Goal: Information Seeking & Learning: Learn about a topic

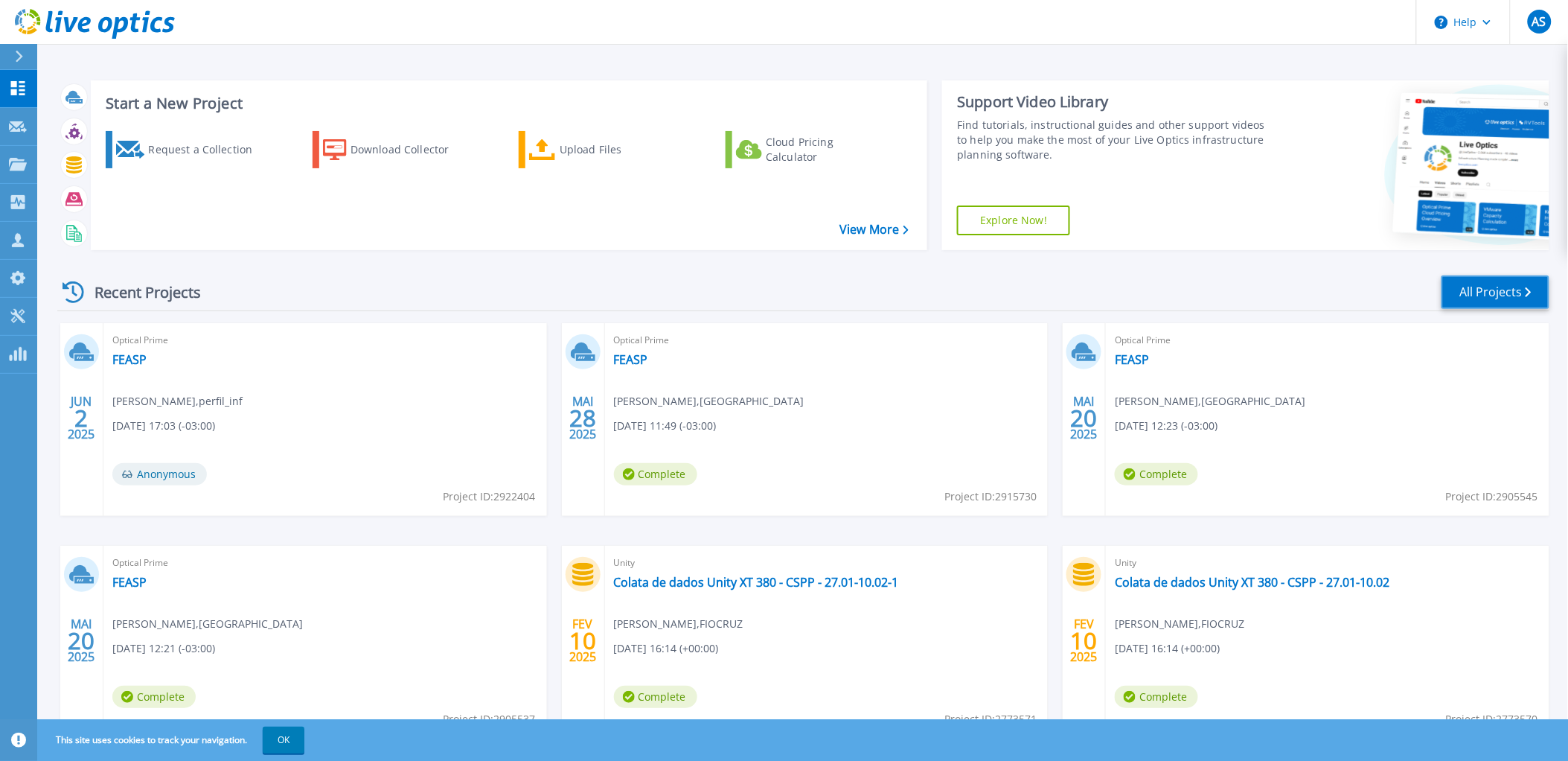
click at [1481, 296] on link "All Projects" at bounding box center [1495, 292] width 108 height 33
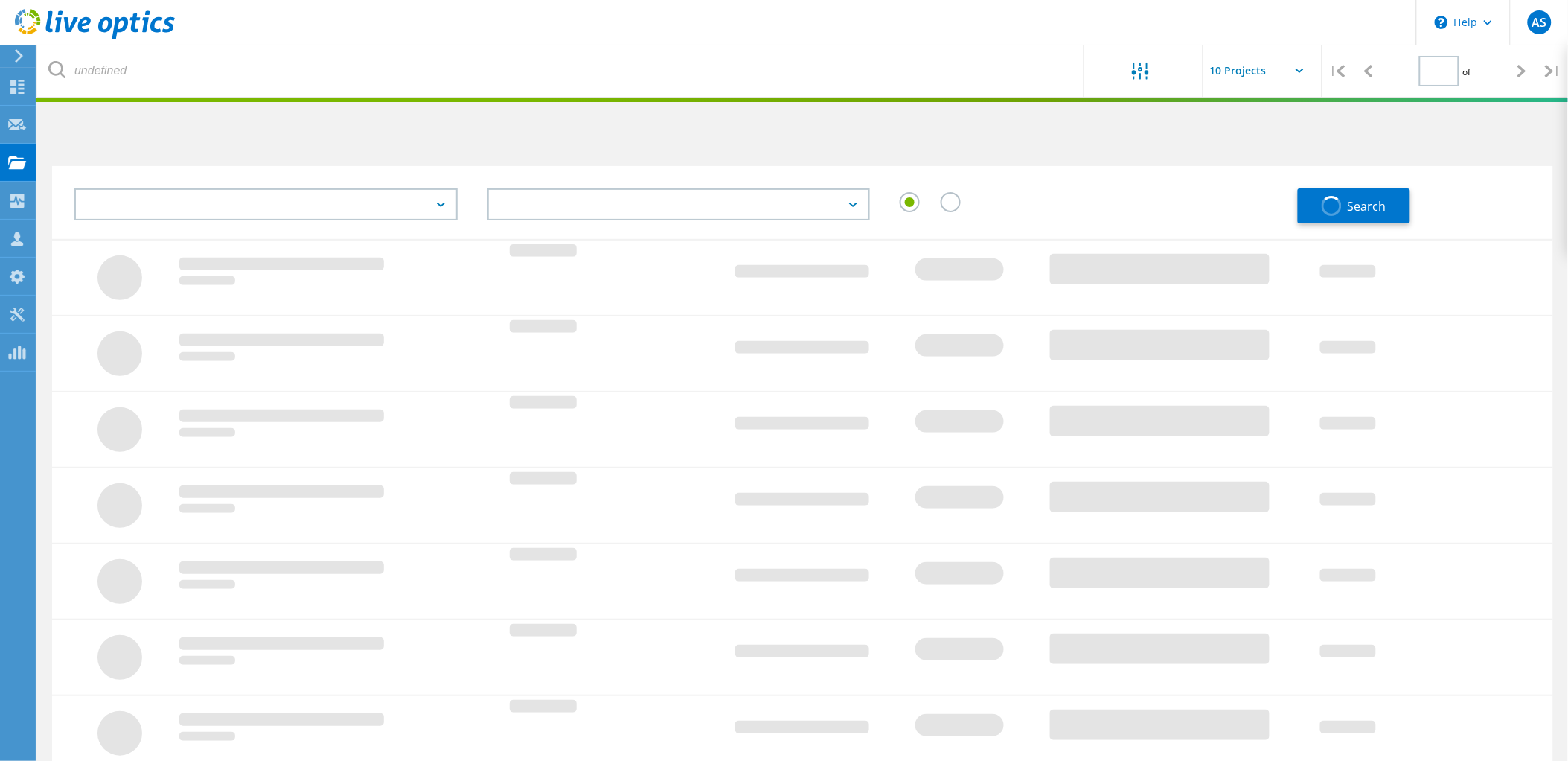
type input "1"
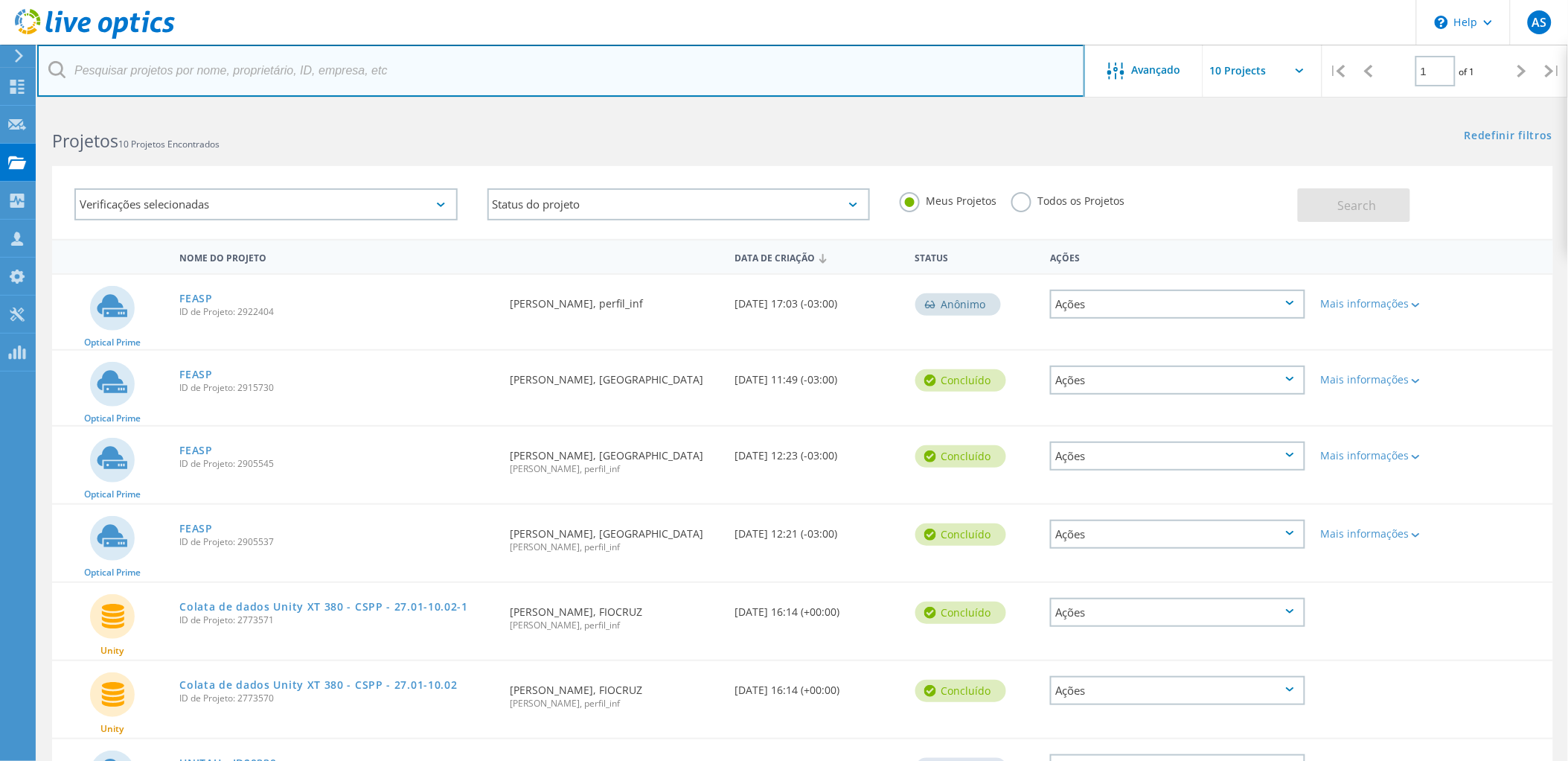
click at [128, 75] on input "text" at bounding box center [561, 71] width 1048 height 52
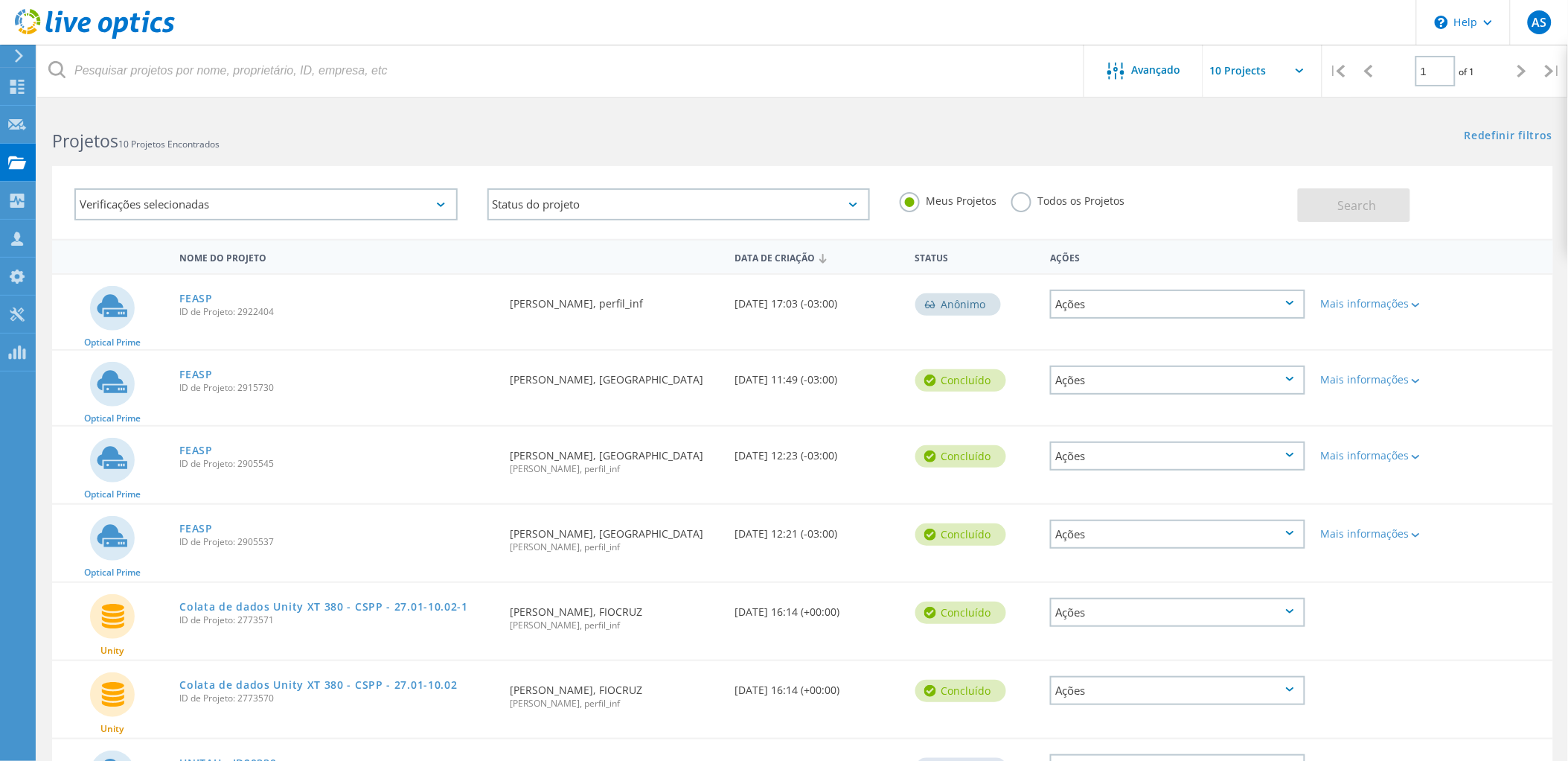
click at [351, 382] on div "FEASP ID de Projeto: 2915730" at bounding box center [337, 379] width 330 height 57
click at [198, 369] on link "FEASP" at bounding box center [195, 374] width 33 height 10
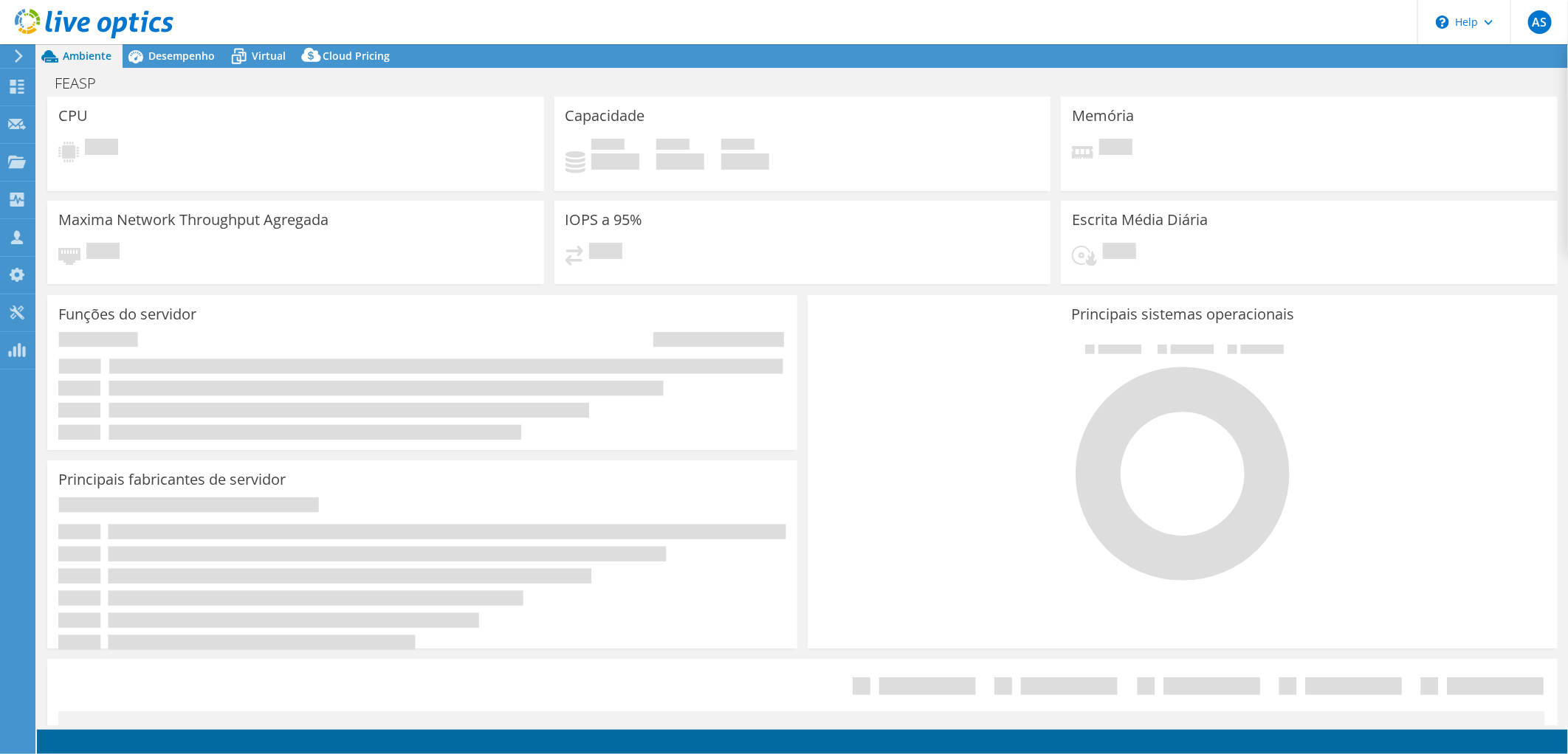
select select "USD"
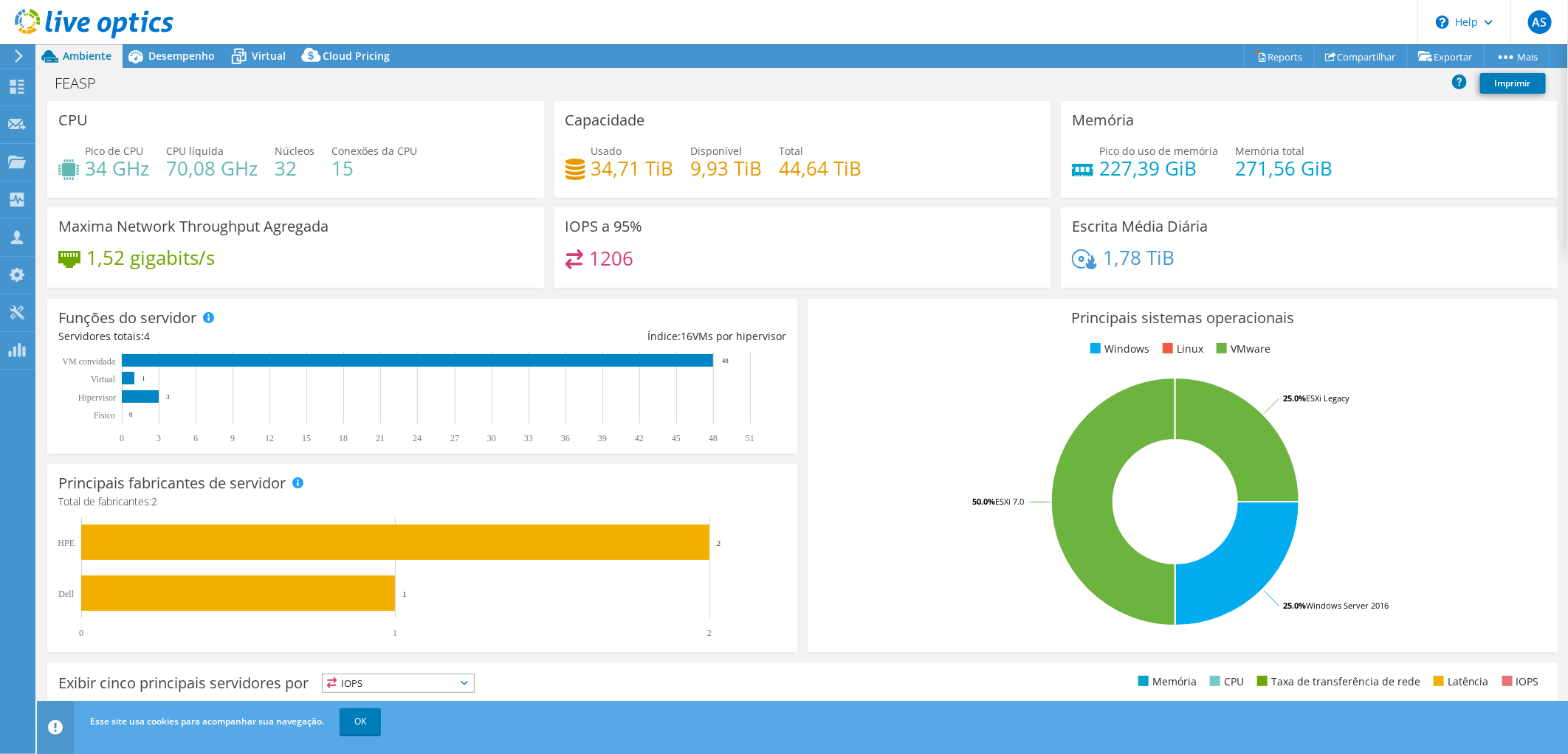
scroll to position [82, 0]
click at [168, 59] on span "Desempenho" at bounding box center [181, 55] width 66 height 14
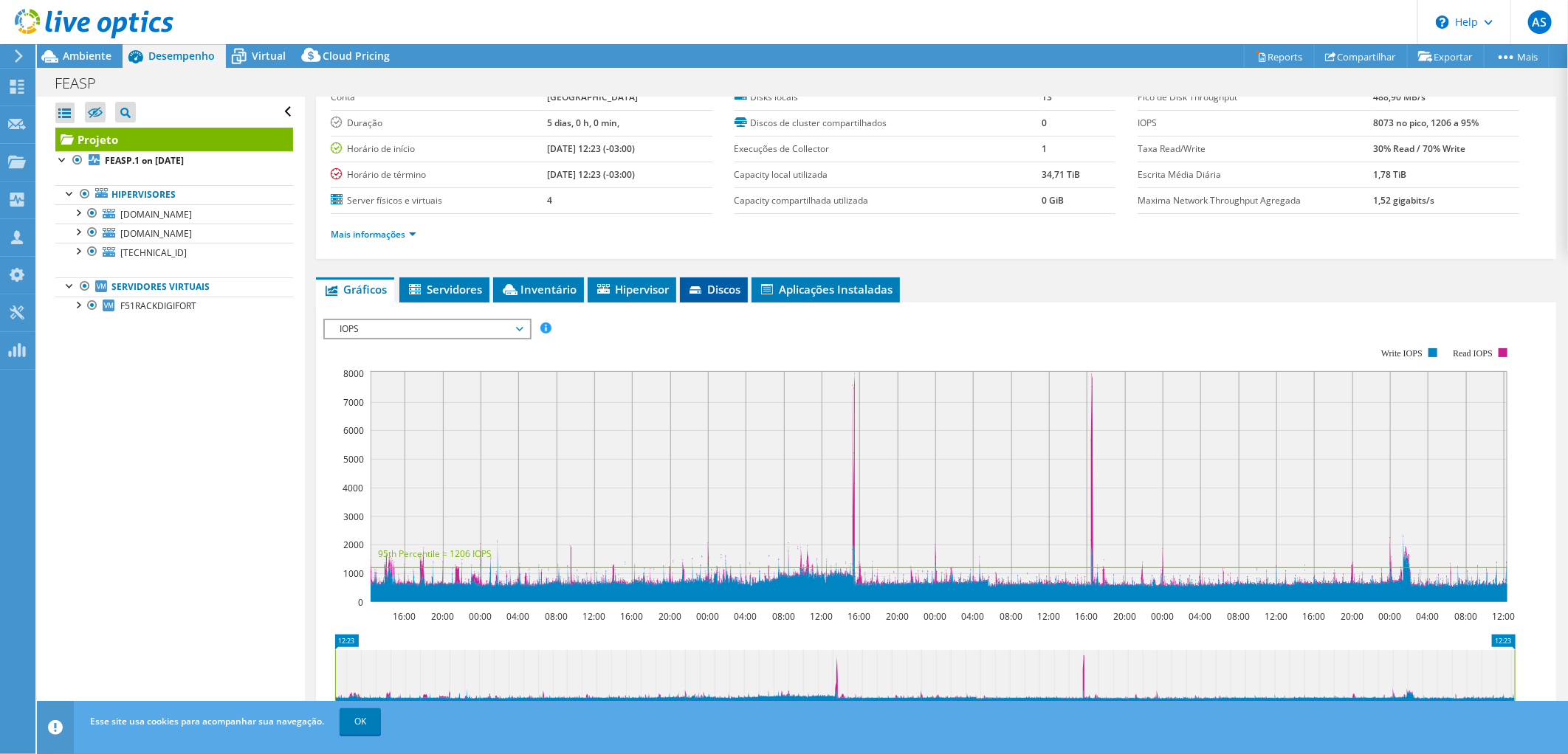
click at [716, 288] on span "Discos" at bounding box center [714, 289] width 53 height 15
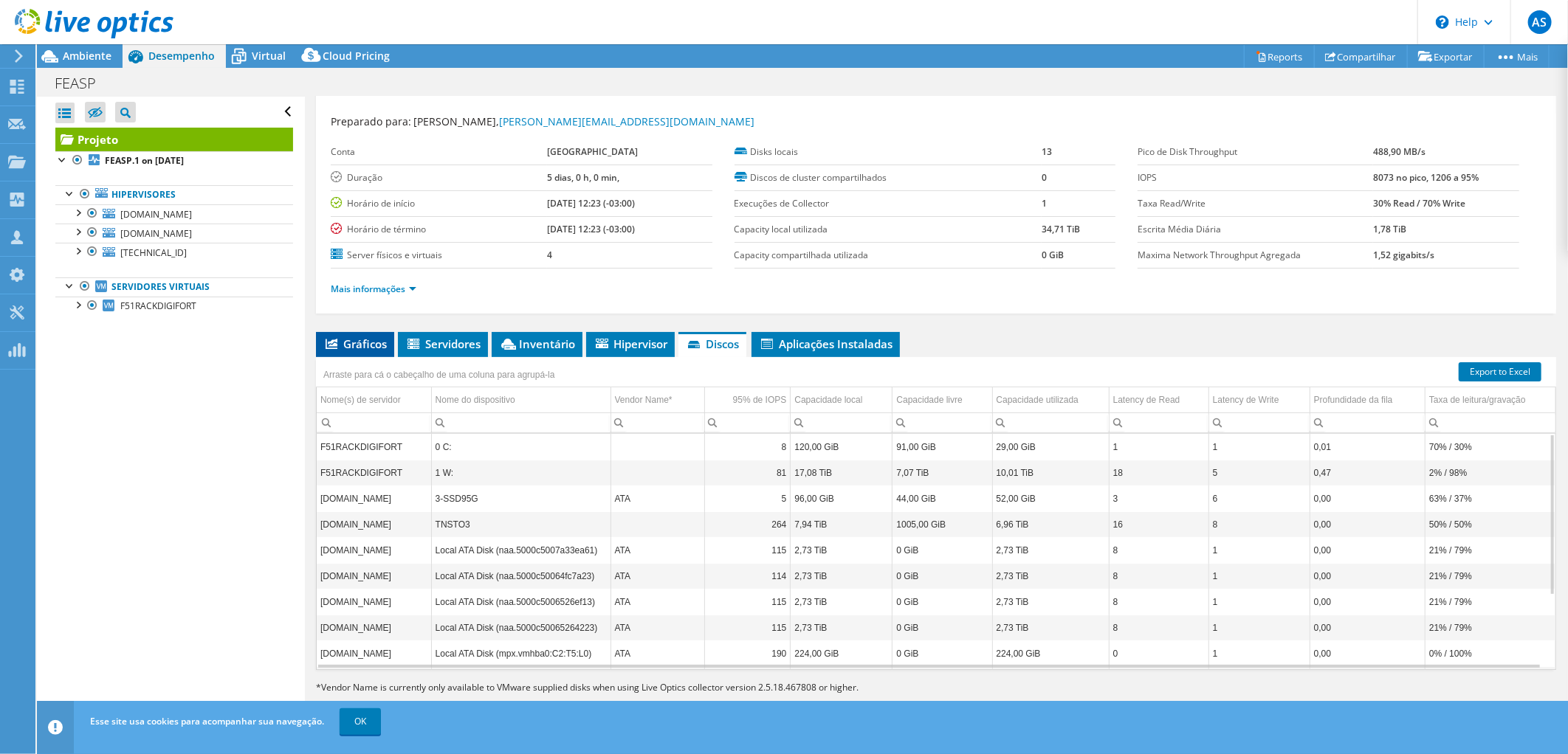
click at [348, 340] on span "Gráficos" at bounding box center [355, 344] width 64 height 15
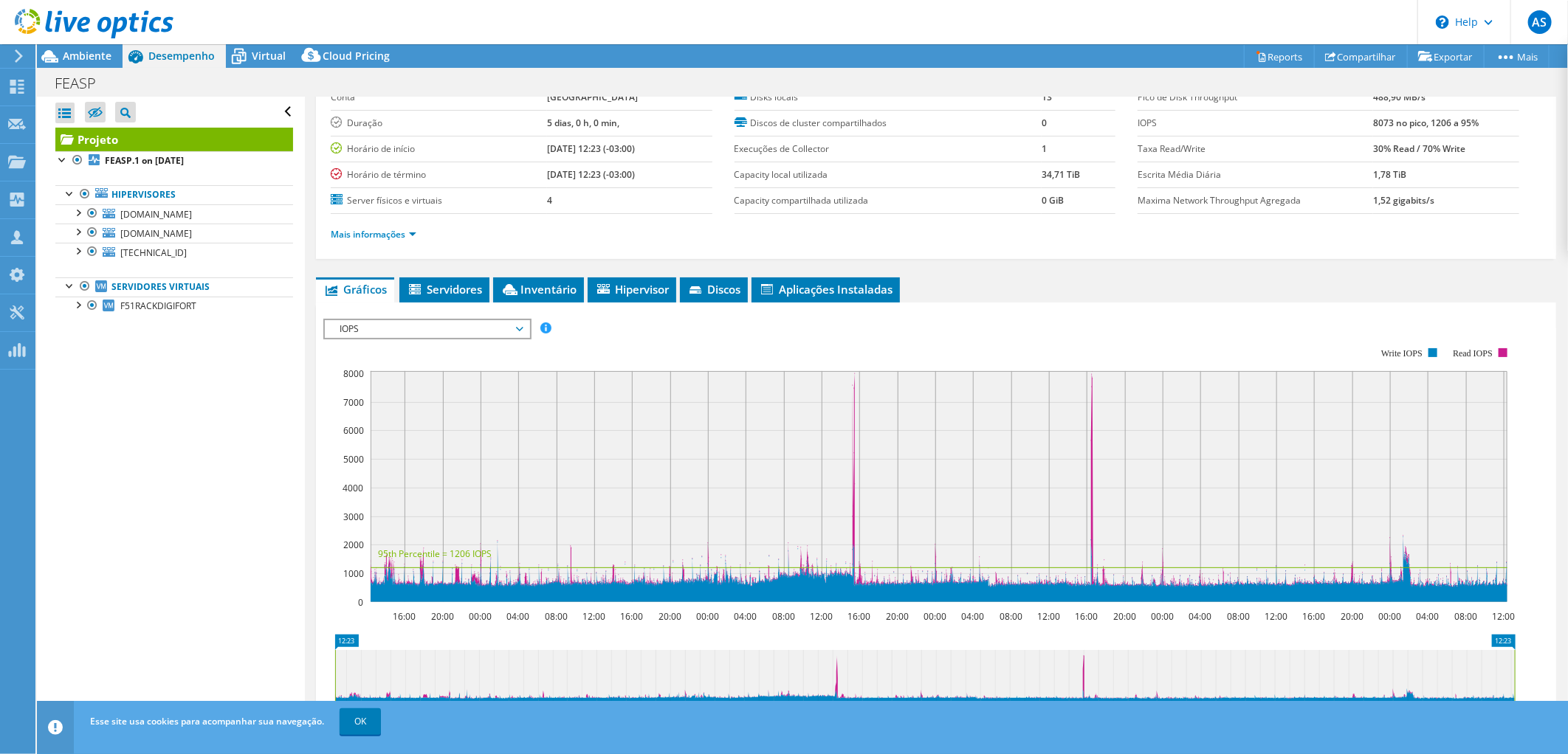
scroll to position [0, 0]
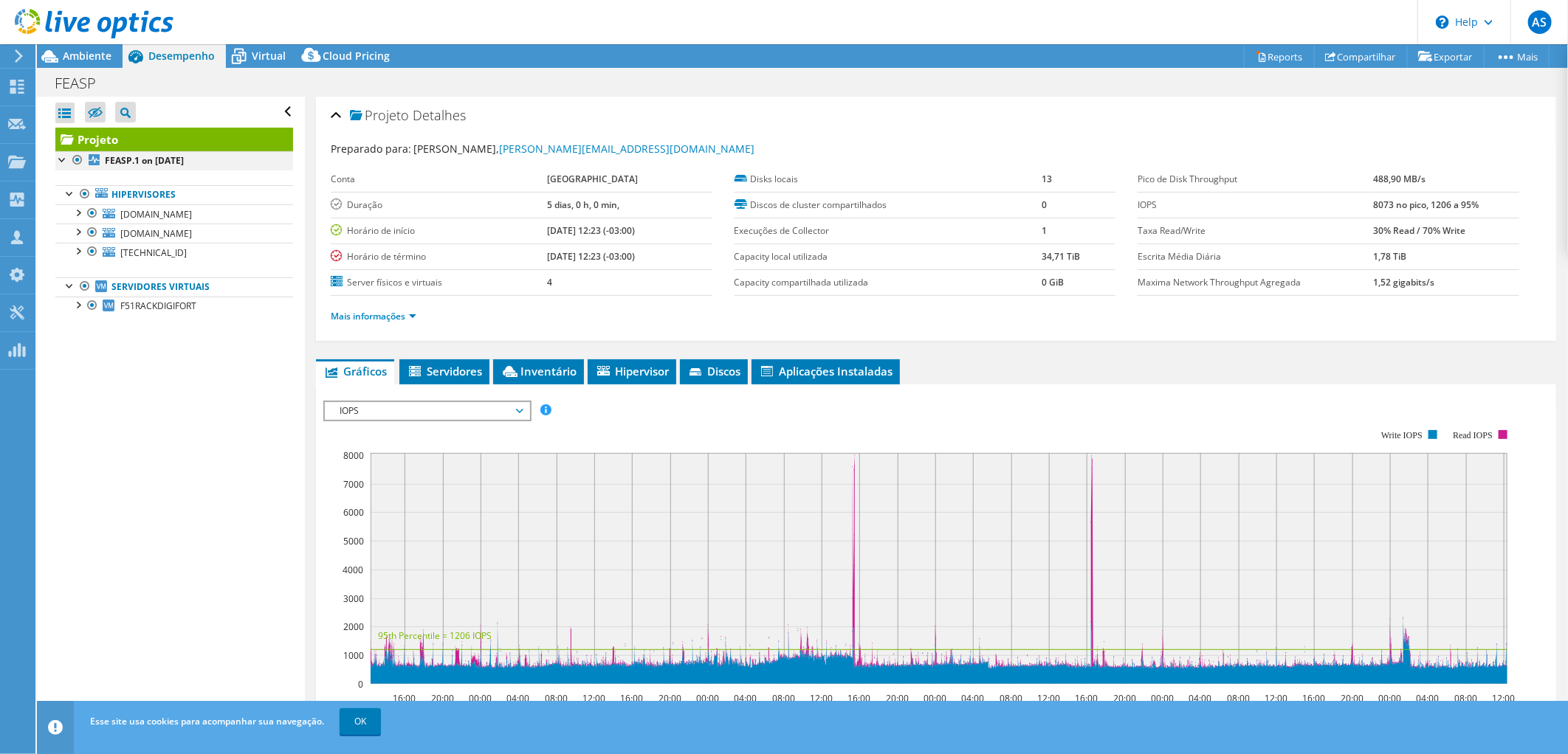
click at [58, 158] on div at bounding box center [62, 158] width 15 height 15
click at [164, 160] on b "FEASP.1 on 5/28/2025" at bounding box center [144, 161] width 79 height 12
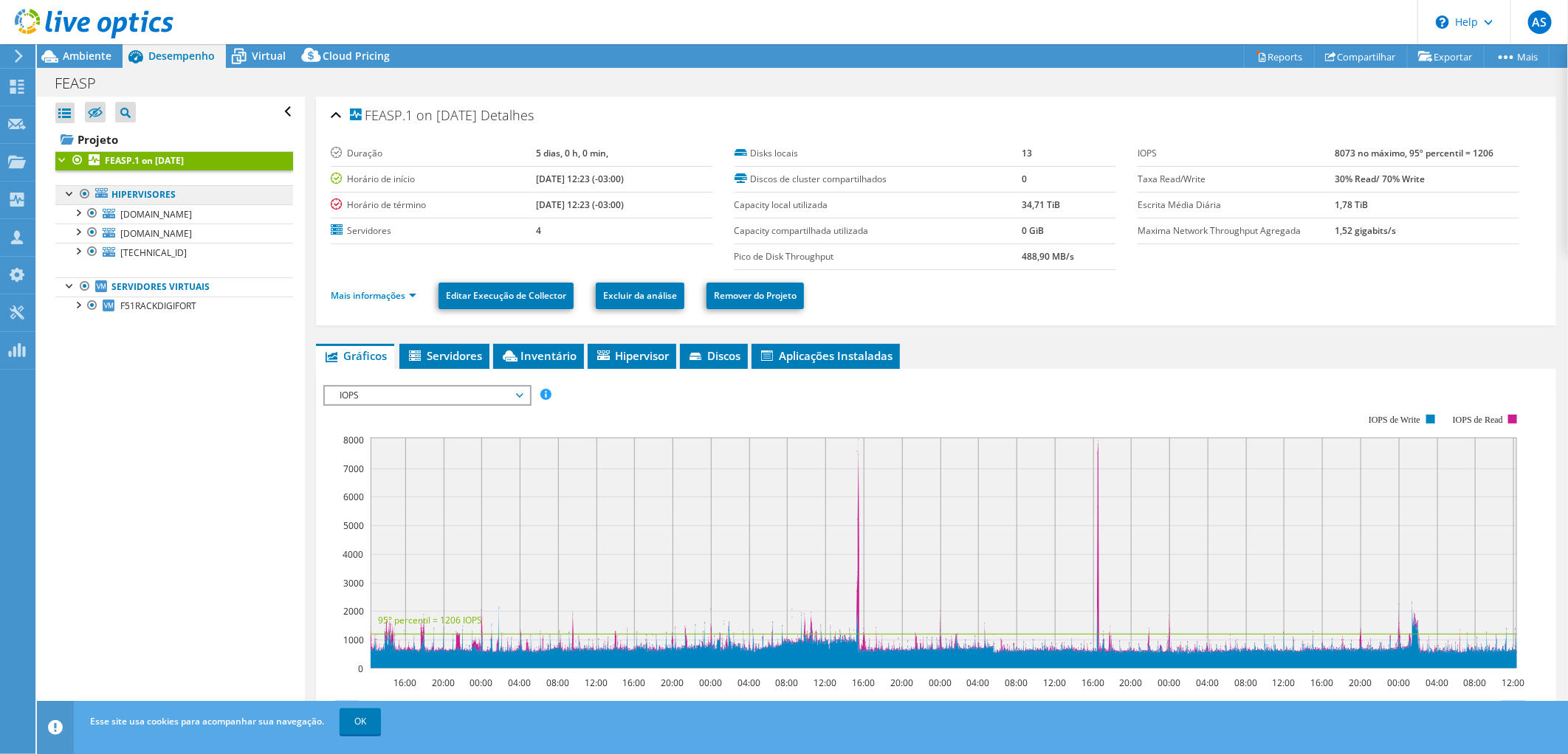
click at [138, 194] on link "Hipervisores" at bounding box center [174, 194] width 238 height 19
click at [131, 211] on span "esxi3.stifea.br" at bounding box center [155, 214] width 72 height 12
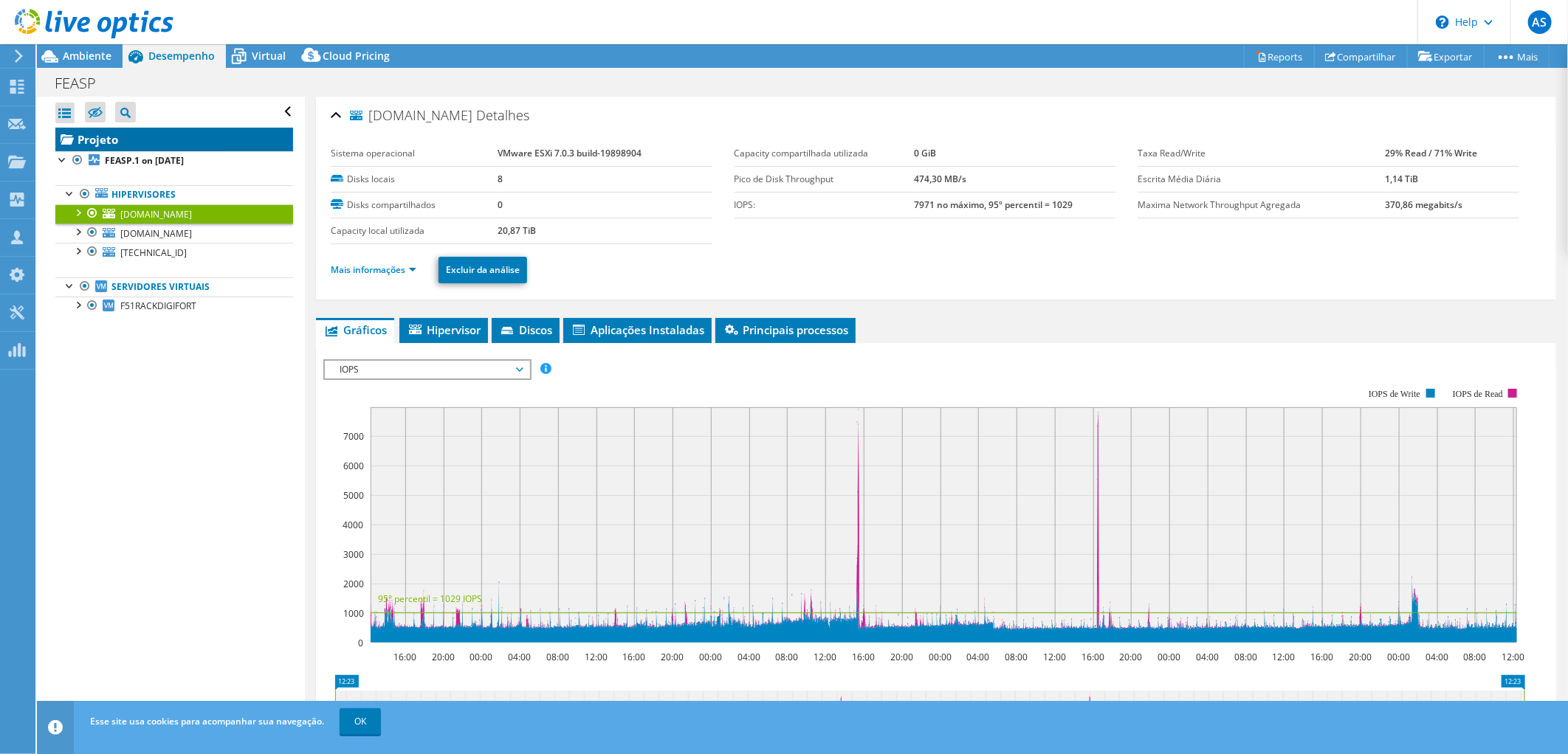
click at [98, 141] on link "Projeto" at bounding box center [174, 139] width 238 height 24
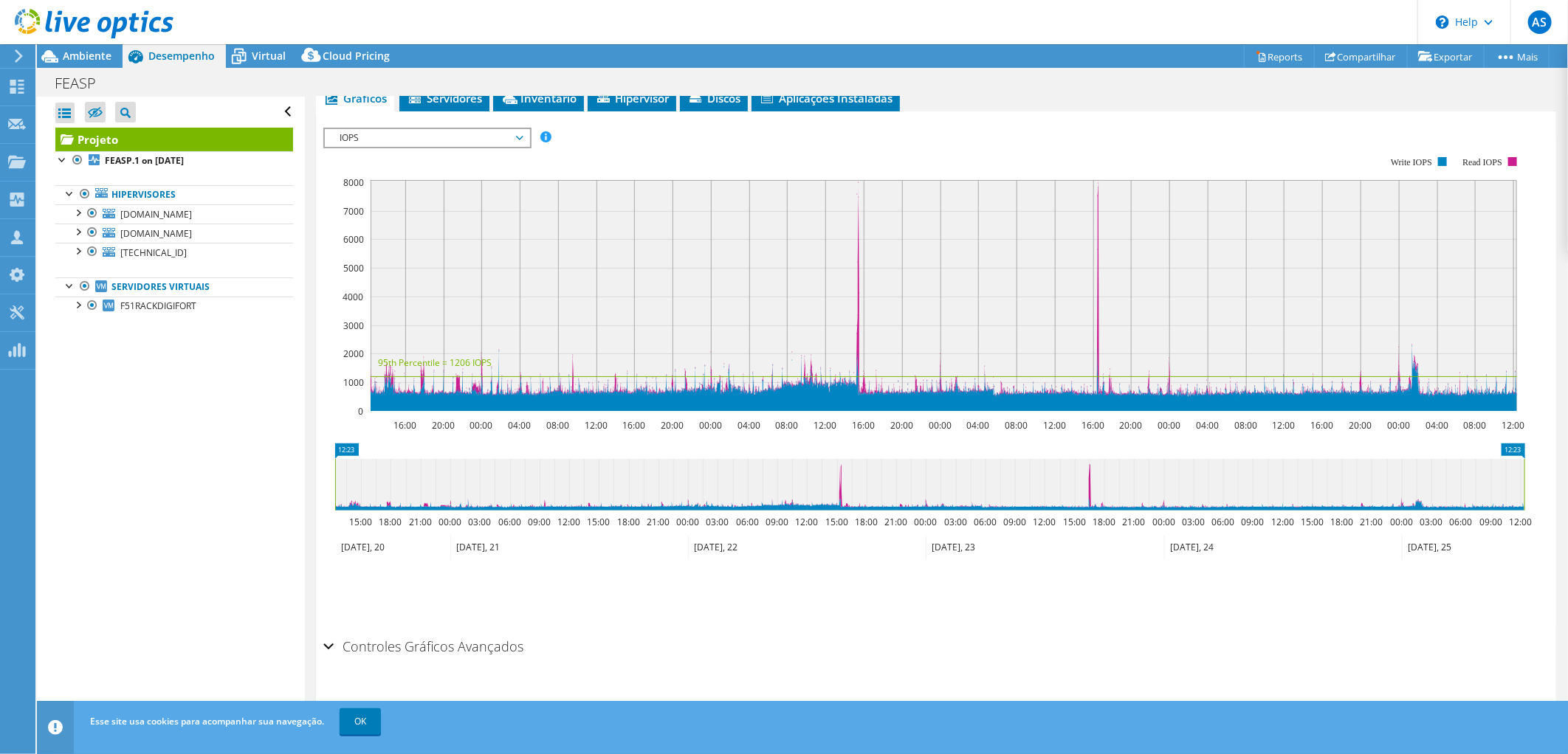
scroll to position [277, 0]
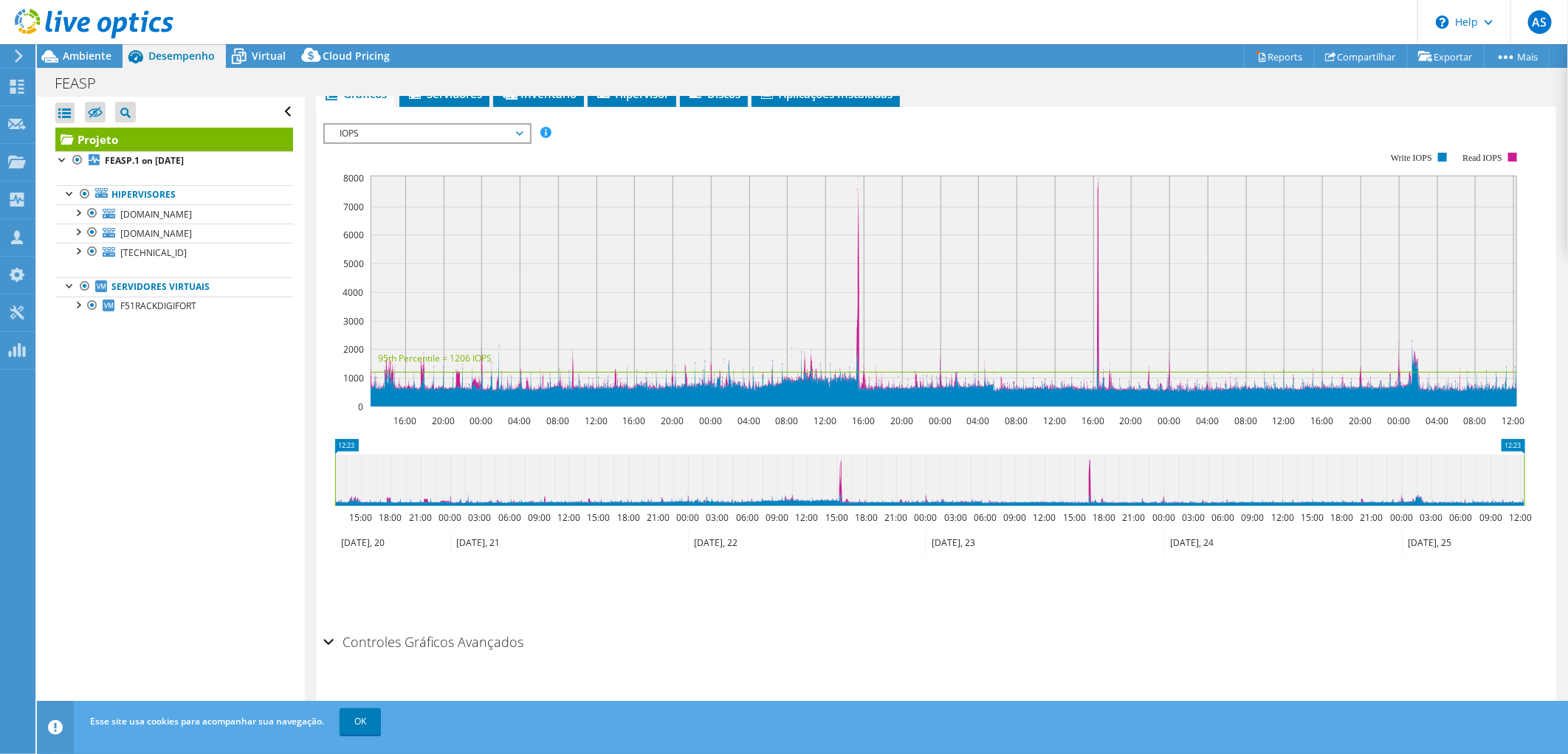
click at [325, 633] on div "Controles Gráficos Avançados" at bounding box center [935, 643] width 1225 height 32
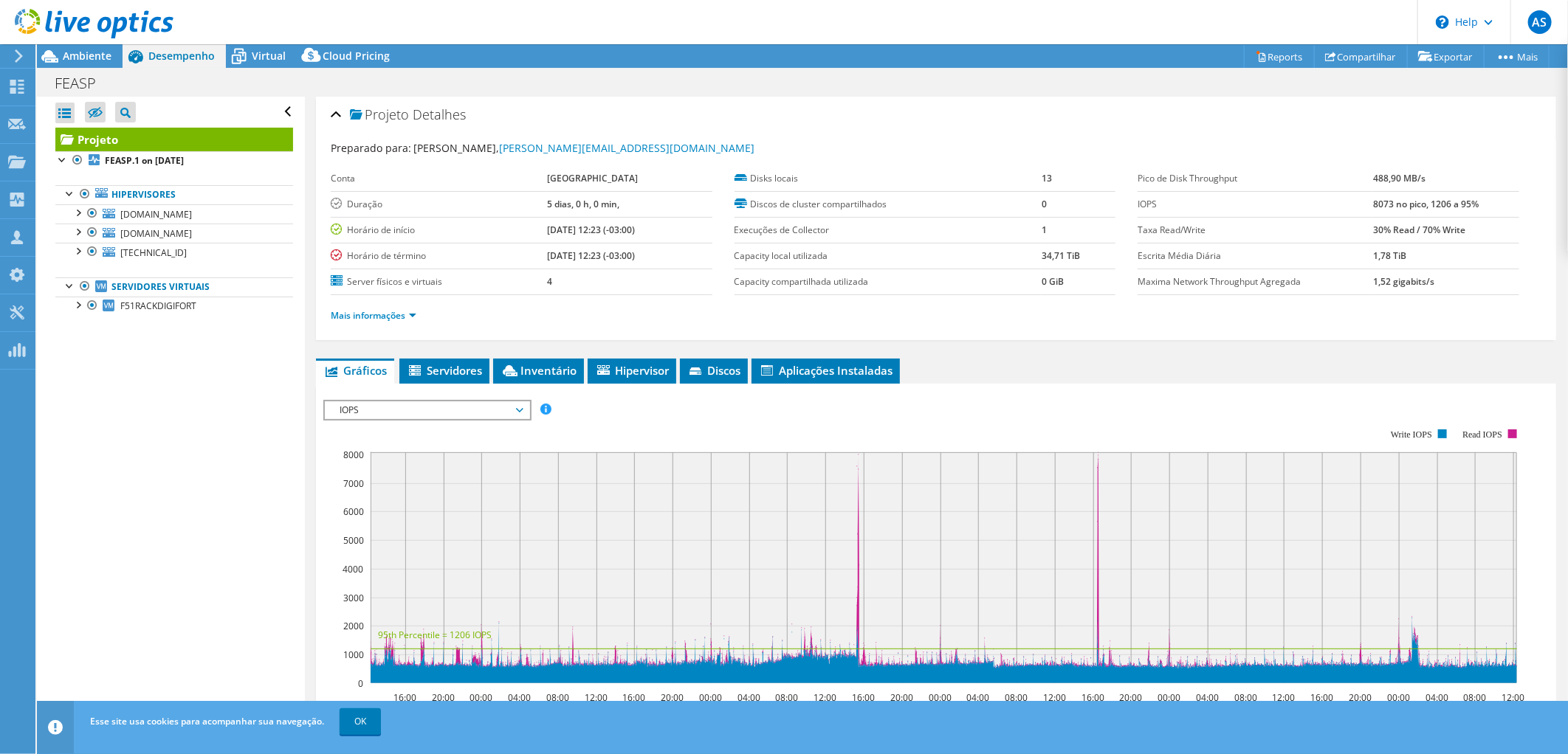
scroll to position [0, 0]
click at [85, 56] on span "Ambiente" at bounding box center [87, 55] width 48 height 14
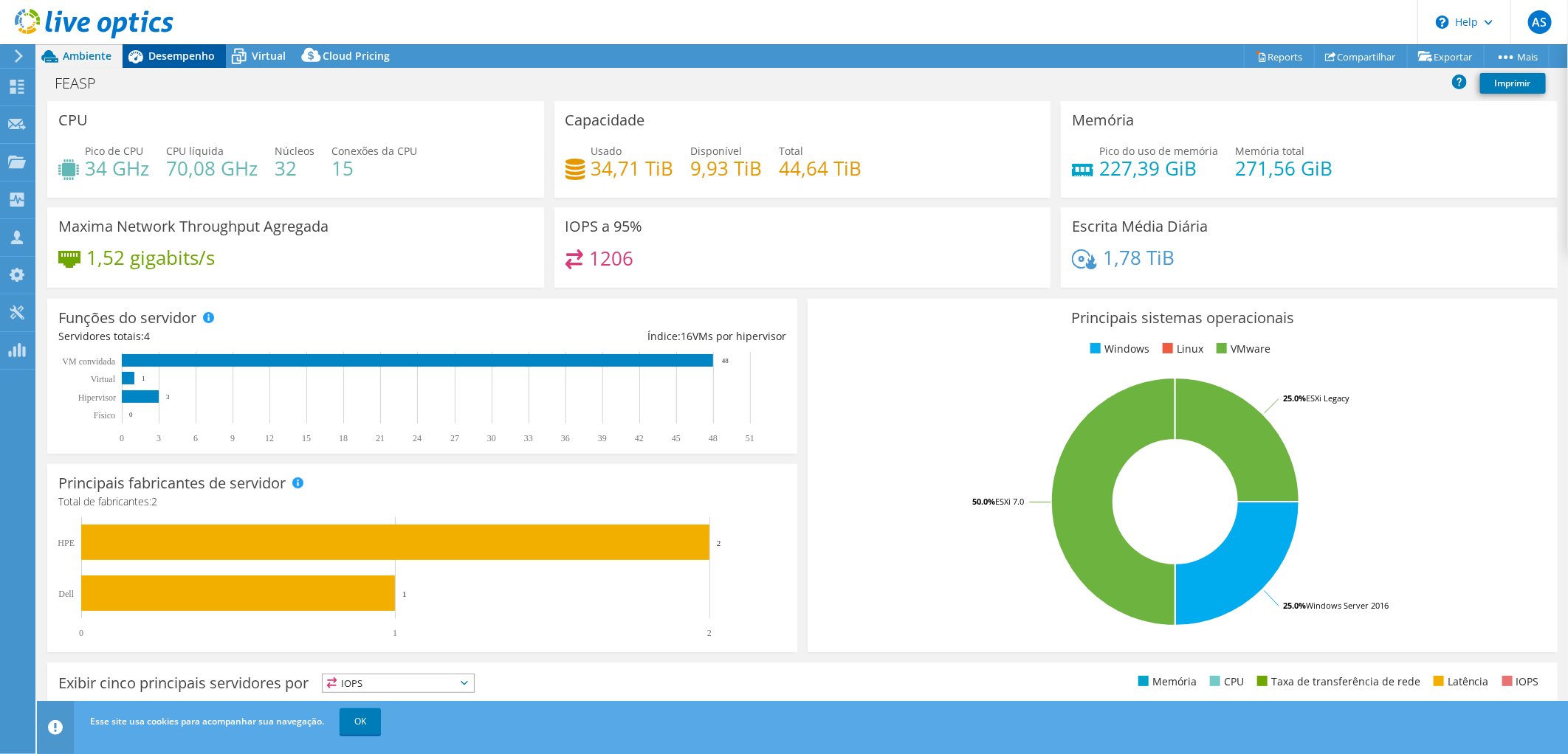
click at [168, 55] on span "Desempenho" at bounding box center [181, 55] width 66 height 14
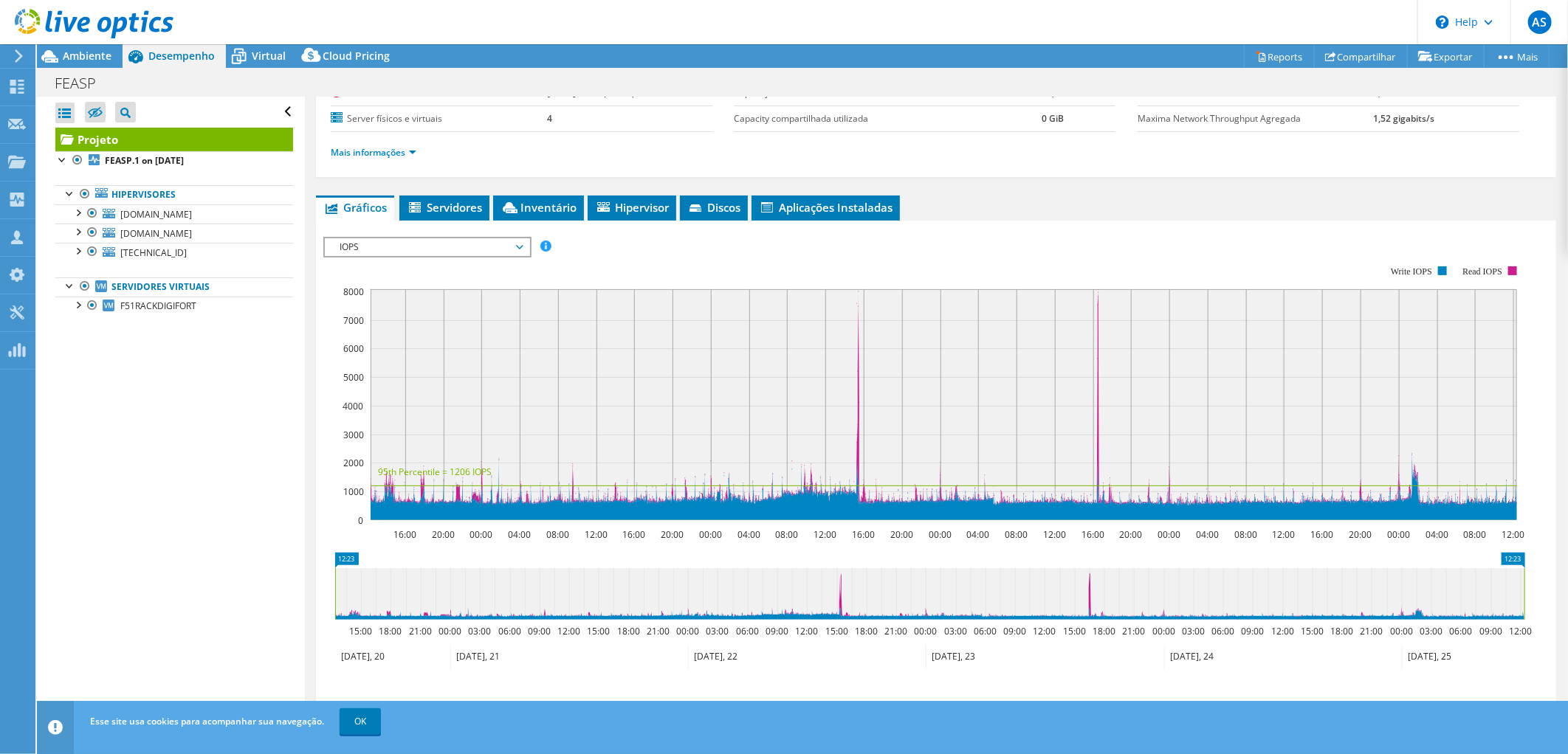
scroll to position [246, 0]
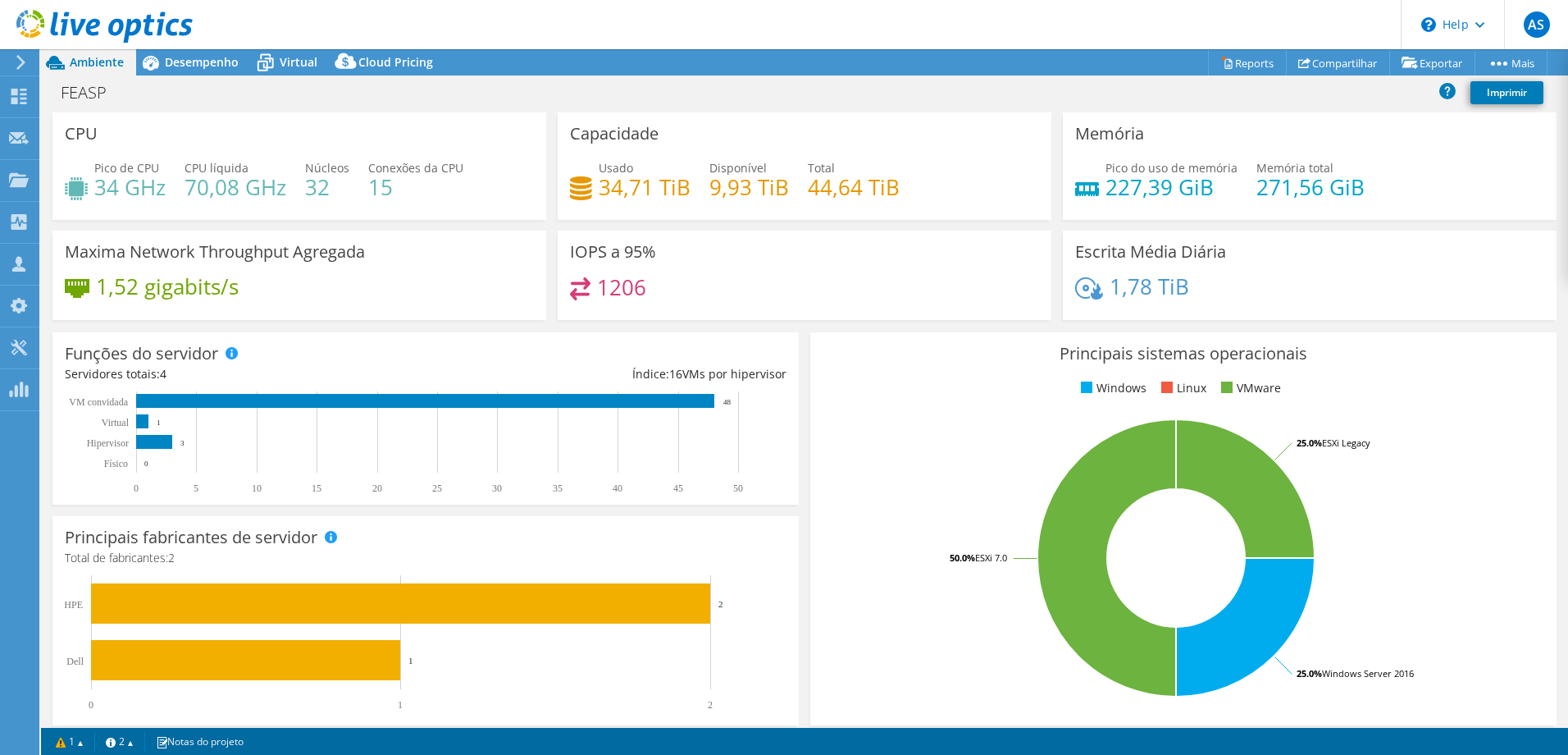
select select "USD"
